Goal: Task Accomplishment & Management: Manage account settings

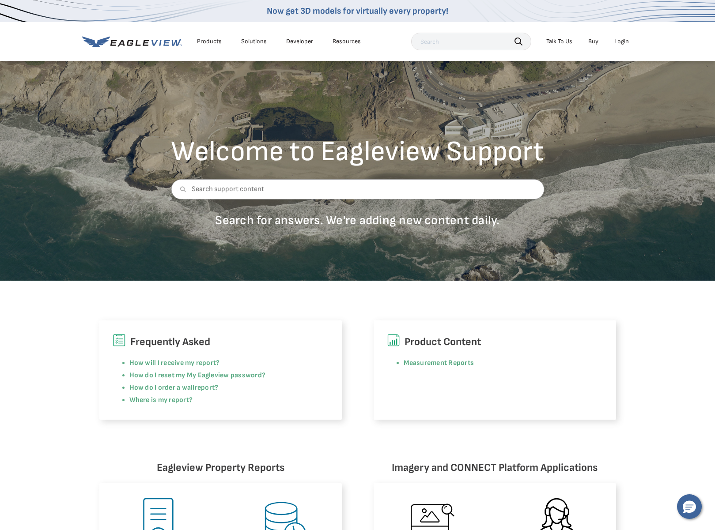
click at [623, 41] on div "Login" at bounding box center [621, 42] width 15 height 8
click at [623, 44] on div "Login" at bounding box center [621, 42] width 15 height 8
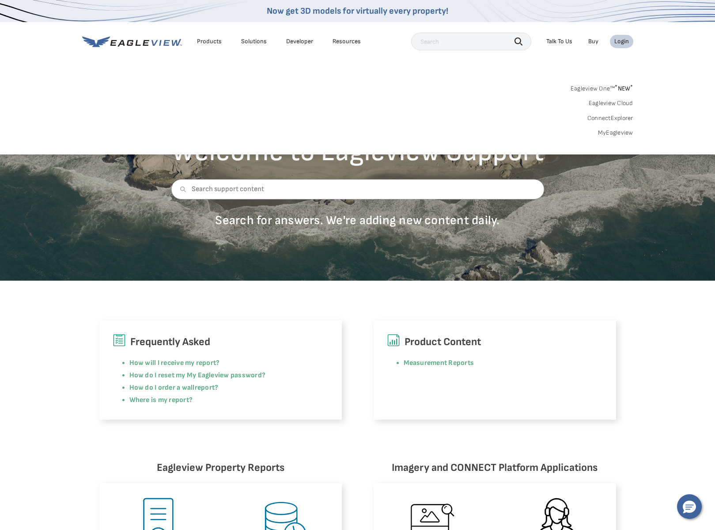
click at [622, 43] on div "Login" at bounding box center [621, 42] width 15 height 8
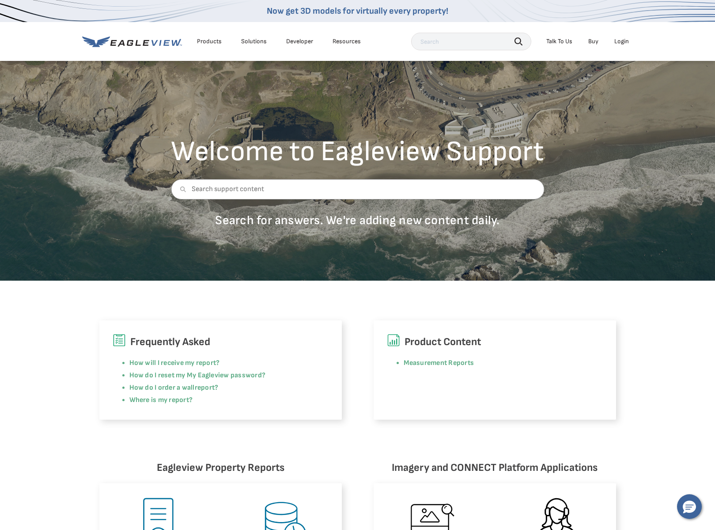
click at [622, 43] on div "Login" at bounding box center [621, 42] width 15 height 8
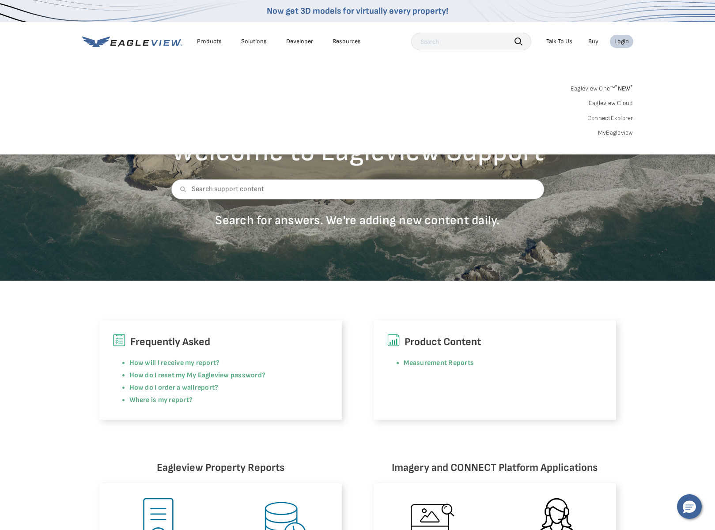
click at [616, 136] on link "MyEagleview" at bounding box center [615, 133] width 35 height 8
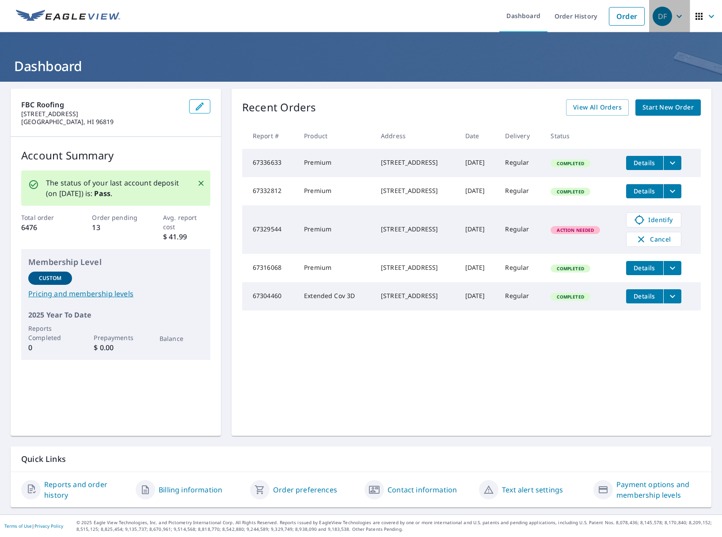
click at [675, 20] on icon "button" at bounding box center [679, 16] width 11 height 11
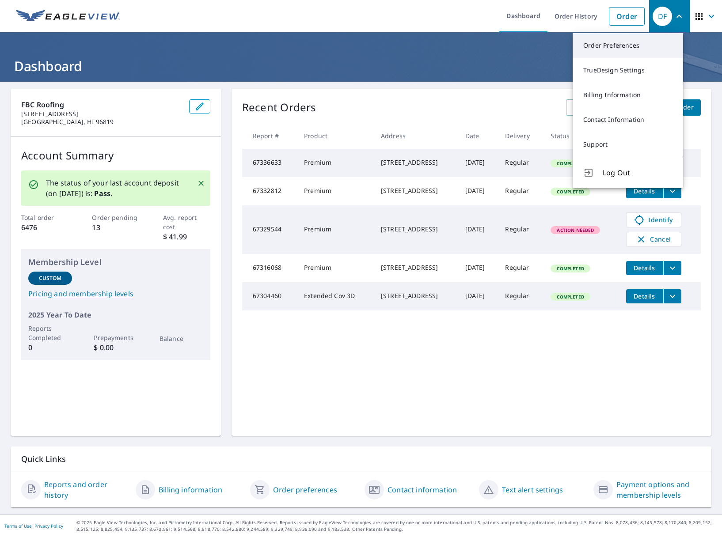
click at [631, 50] on link "Order Preferences" at bounding box center [627, 45] width 110 height 25
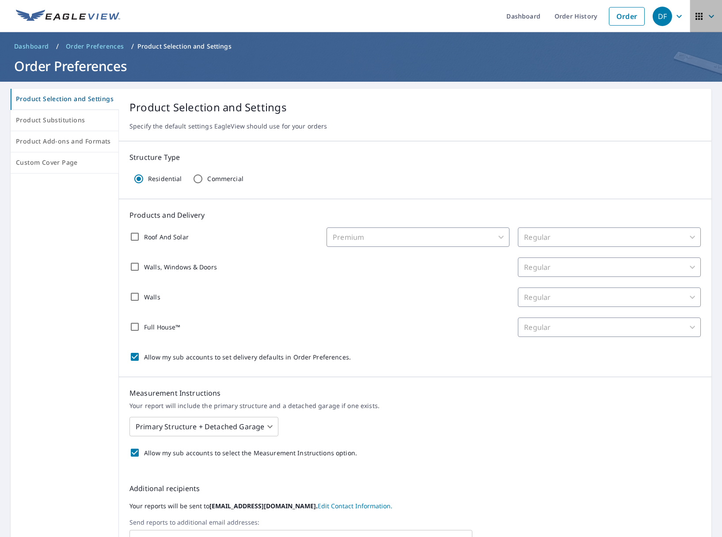
click at [708, 15] on icon "button" at bounding box center [711, 16] width 11 height 11
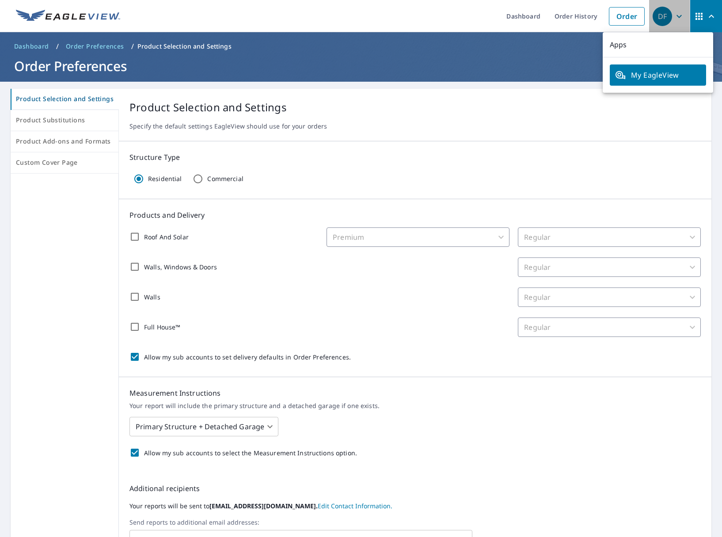
click at [674, 19] on icon "button" at bounding box center [679, 16] width 11 height 11
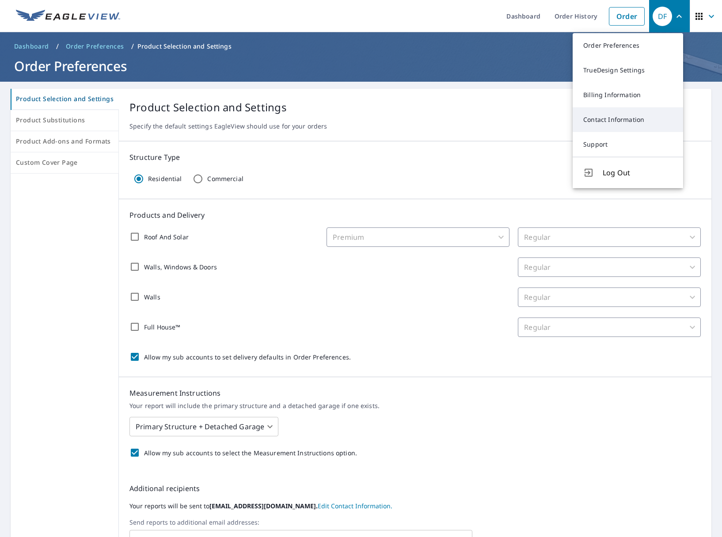
click at [614, 121] on link "Contact Information" at bounding box center [627, 119] width 110 height 25
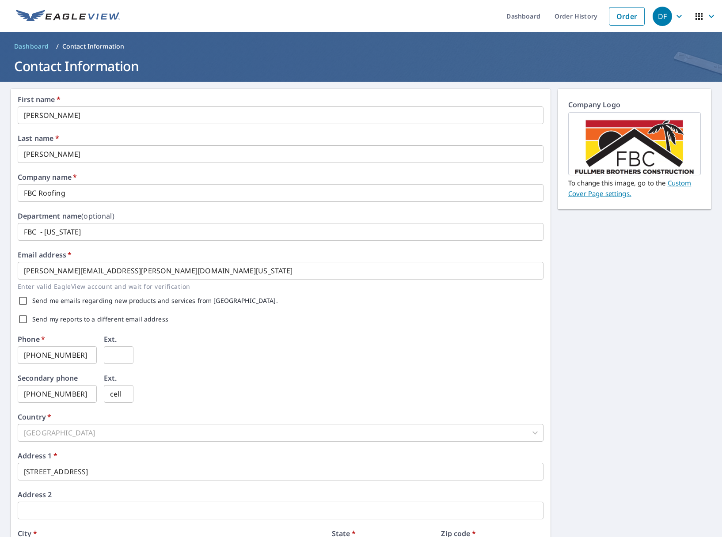
click at [674, 18] on icon "button" at bounding box center [679, 16] width 11 height 11
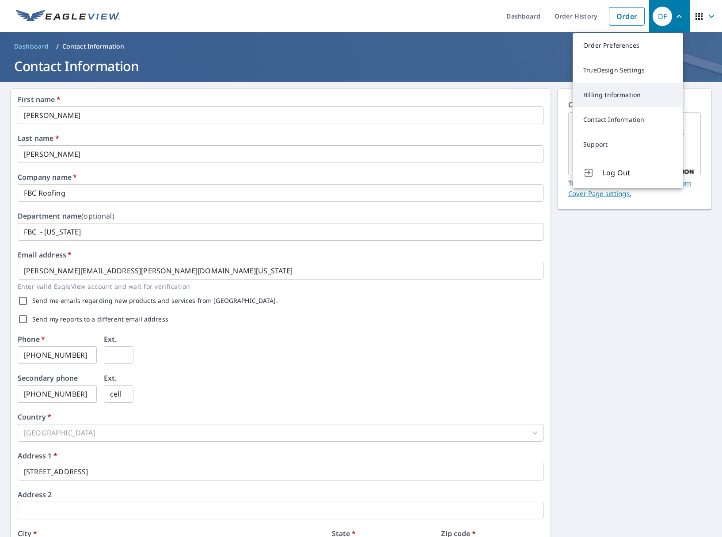
click at [609, 95] on link "Billing Information" at bounding box center [627, 95] width 110 height 25
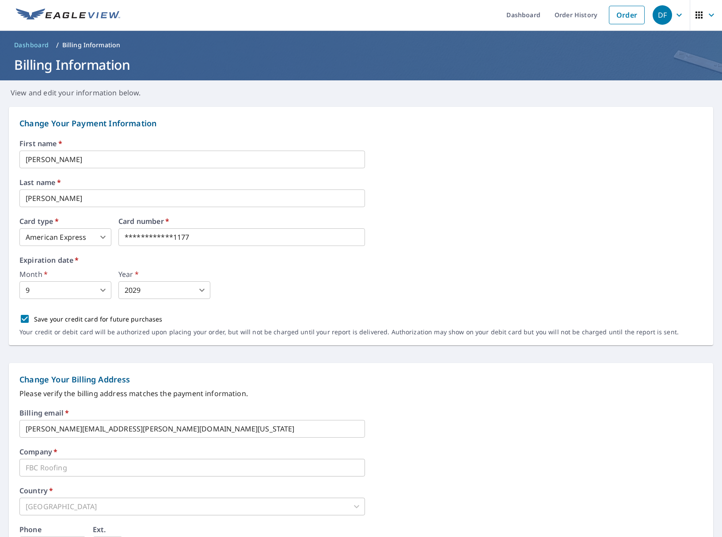
scroll to position [2, 0]
click at [666, 14] on span "DF" at bounding box center [669, 14] width 34 height 21
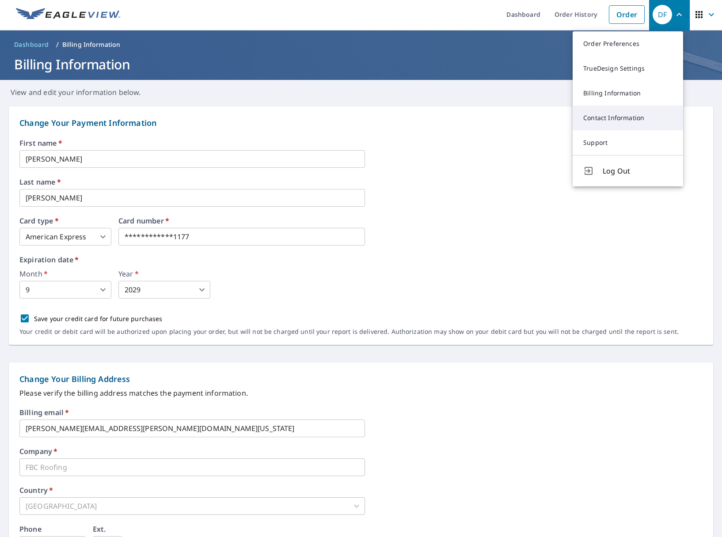
click at [613, 117] on link "Contact Information" at bounding box center [627, 118] width 110 height 25
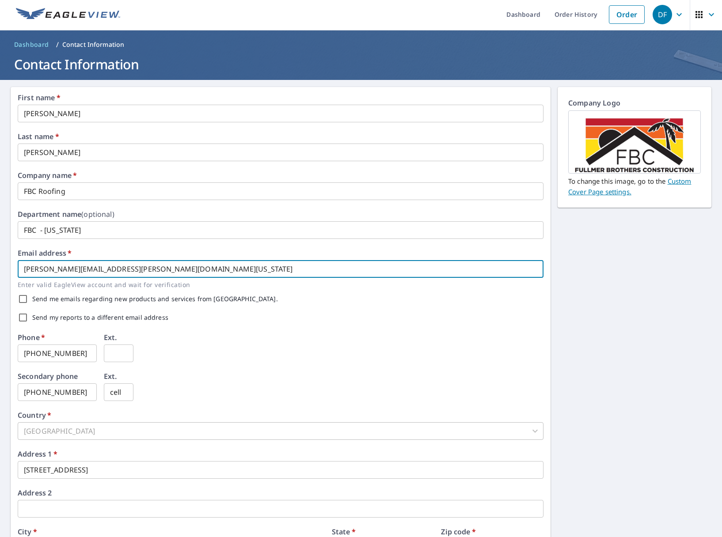
click at [145, 272] on input "anna.estipona@fbc-hawaii.com" at bounding box center [281, 269] width 526 height 18
drag, startPoint x: 159, startPoint y: 270, endPoint x: 134, endPoint y: 270, distance: 24.7
click at [134, 270] on input "anna.estipona@fbc-hawaii.com, cheryl" at bounding box center [281, 269] width 526 height 18
paste input "hill"
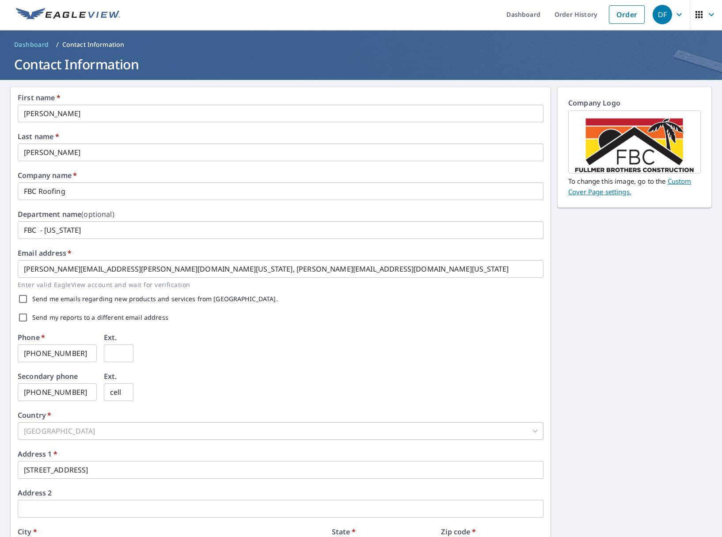
click at [261, 325] on div "Send my reports to a different email address" at bounding box center [281, 317] width 526 height 19
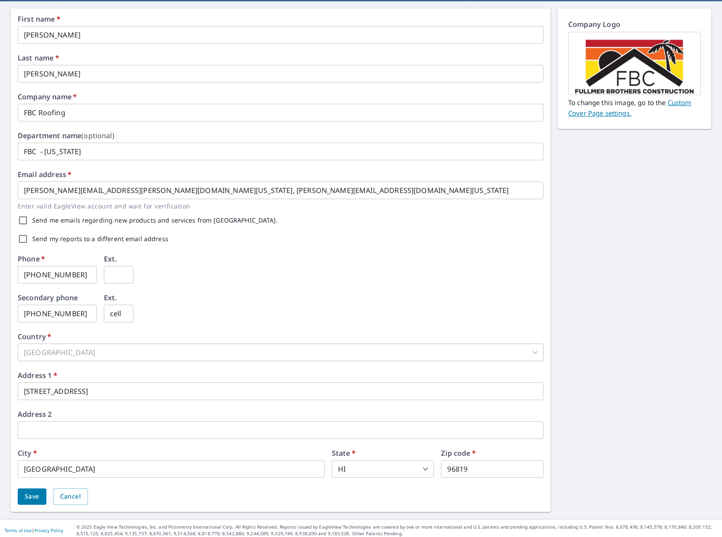
scroll to position [85, 0]
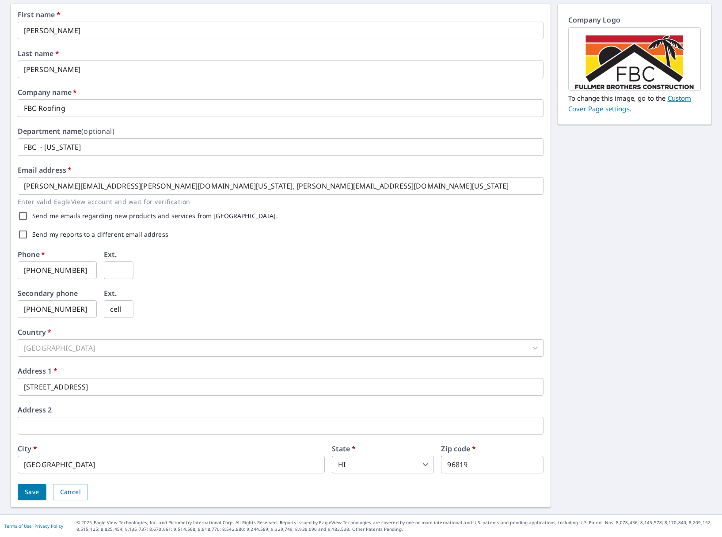
click at [33, 489] on span "Save" at bounding box center [32, 492] width 15 height 11
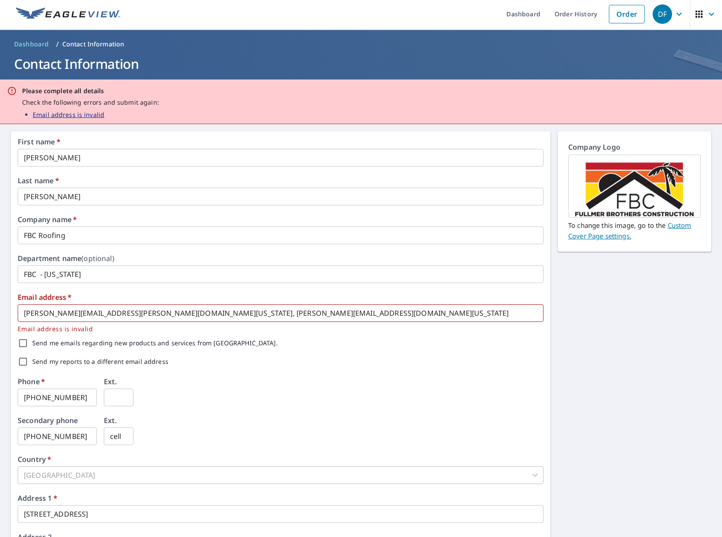
scroll to position [0, 0]
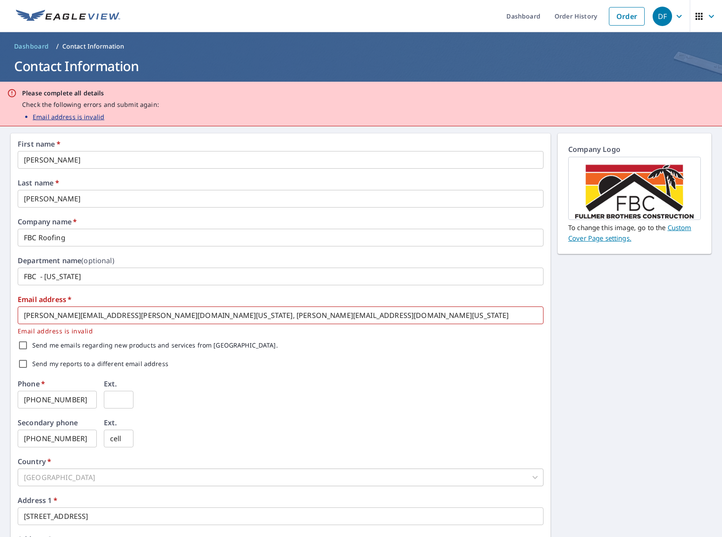
click at [133, 316] on input "anna.estipona@fbc-hawaii.com, cherylhill@fbc-hawaii.com" at bounding box center [281, 316] width 526 height 18
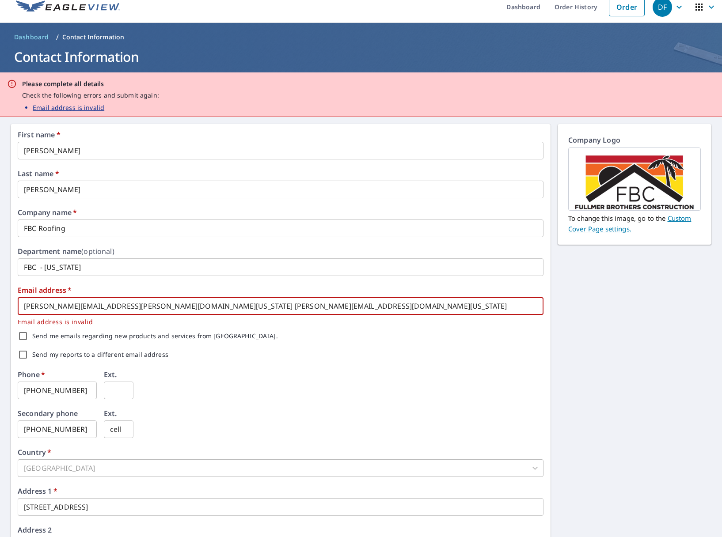
scroll to position [129, 0]
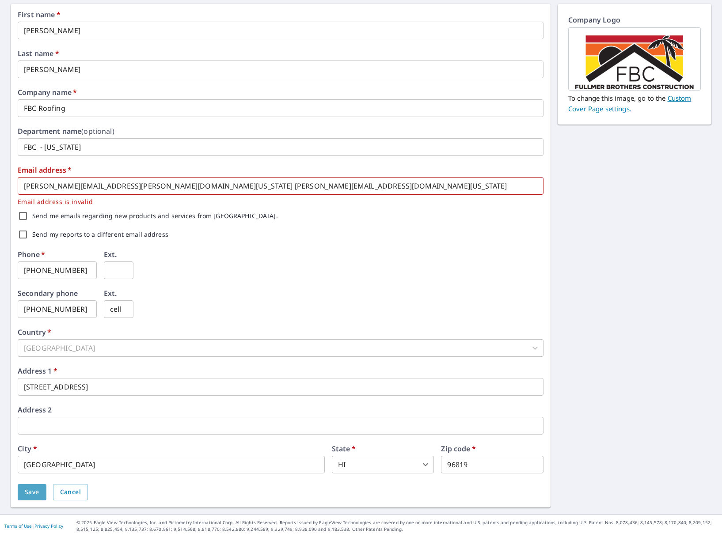
click at [30, 494] on span "Save" at bounding box center [32, 492] width 15 height 11
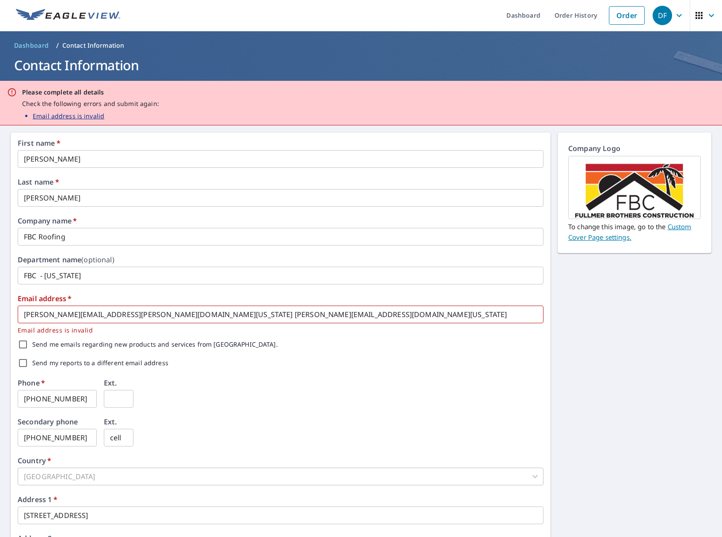
scroll to position [0, 0]
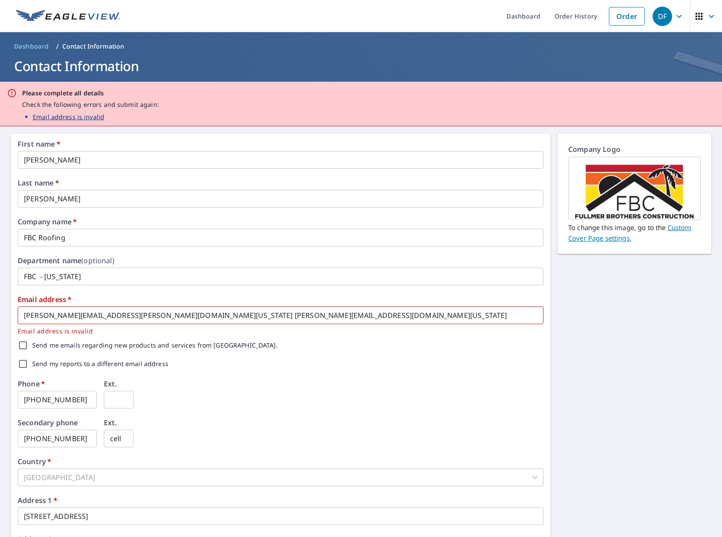
click at [130, 317] on input "anna.estipona@fbc-hawaii.com cherylhill@fbc-hawaii.com" at bounding box center [281, 316] width 526 height 18
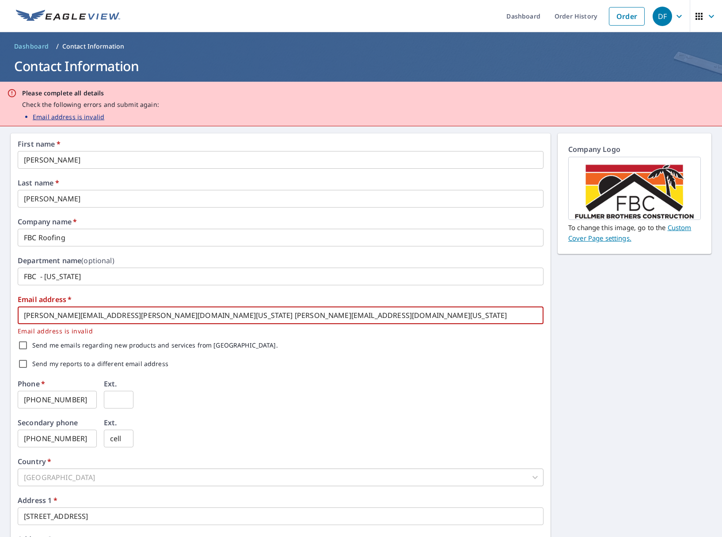
drag, startPoint x: 130, startPoint y: 317, endPoint x: -6, endPoint y: 318, distance: 136.5
click at [0, 318] on html "DF DF Dashboard Order History Order DF Dashboard / Contact Information Contact …" at bounding box center [361, 268] width 722 height 537
click at [132, 315] on input "anna.estipona@fbc-hawaii.com cherylhill@fbc-hawaii.com" at bounding box center [281, 316] width 526 height 18
click at [130, 316] on input "anna.estipona@fbc-hawaii.com cherylhill@fbc-hawaii.com" at bounding box center [281, 316] width 526 height 18
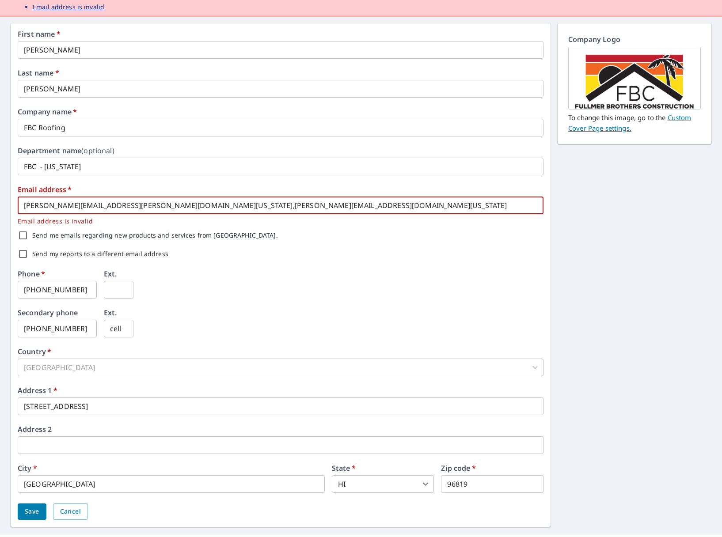
scroll to position [129, 0]
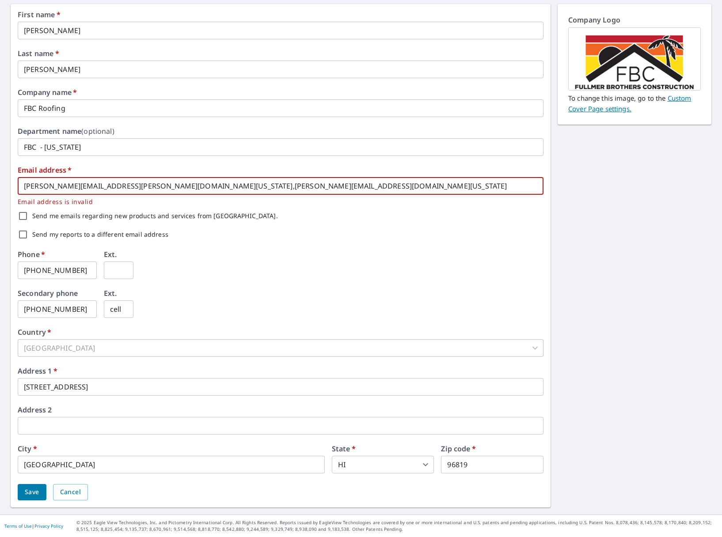
click at [33, 490] on span "Save" at bounding box center [32, 492] width 15 height 11
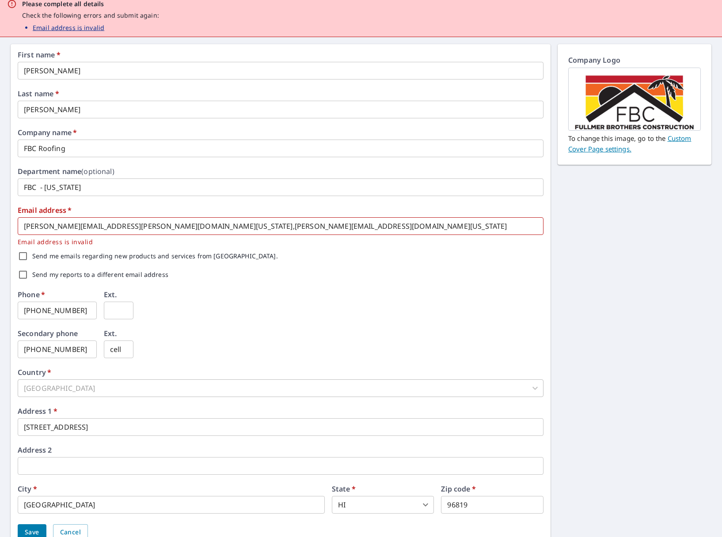
scroll to position [0, 0]
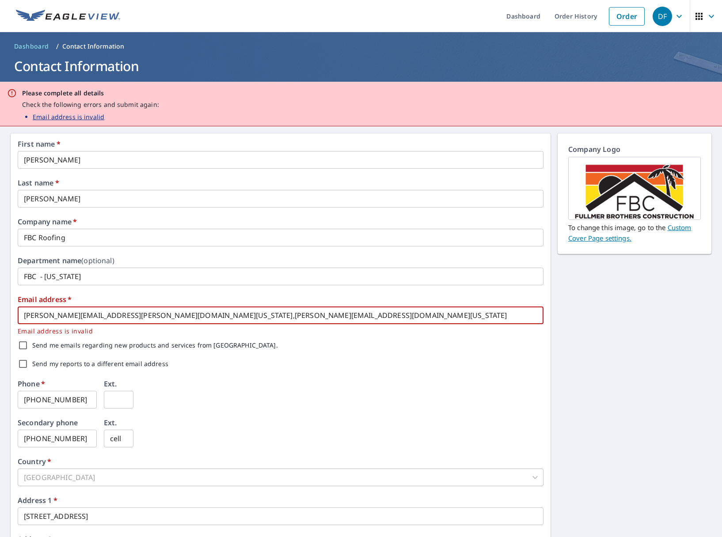
drag, startPoint x: 131, startPoint y: 316, endPoint x: 0, endPoint y: 316, distance: 131.2
click at [0, 316] on div "First name   * David ​ Last name   * Fullmer ​ Company name   * FBC Roofing ​ D…" at bounding box center [361, 385] width 722 height 518
type input "cherylhill@fbc-hawaii.com"
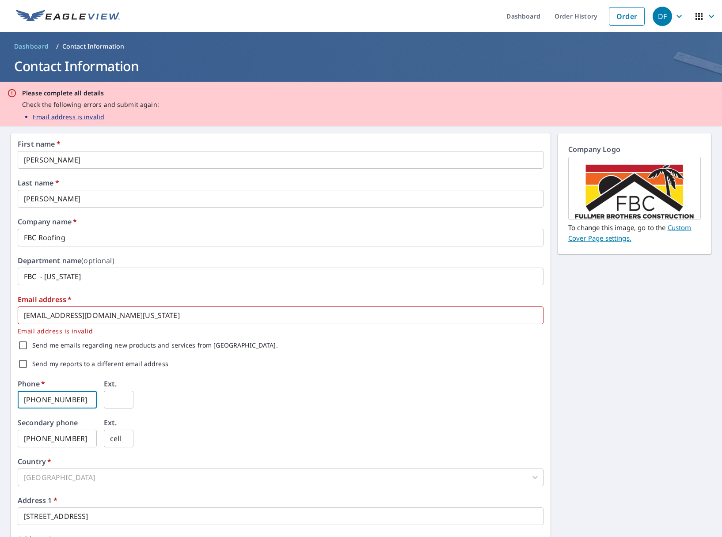
drag, startPoint x: 73, startPoint y: 399, endPoint x: 1, endPoint y: 401, distance: 72.0
click at [1, 401] on div "First name   * David ​ Last name   * Fullmer ​ Company name   * FBC Roofing ​ D…" at bounding box center [361, 385] width 722 height 518
type input "808-476-0779"
click at [260, 395] on div "Phone   * 808-476-0779 ​ Ext. ​" at bounding box center [281, 399] width 526 height 39
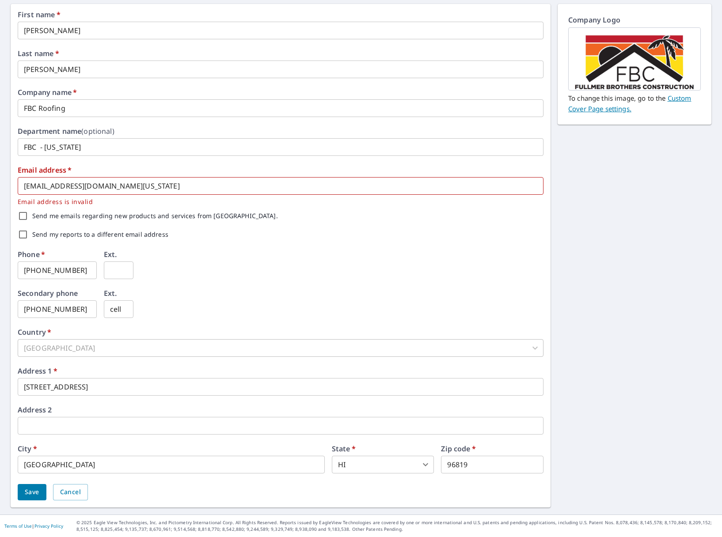
click at [38, 495] on span "Save" at bounding box center [32, 492] width 15 height 11
